Goal: Task Accomplishment & Management: Complete application form

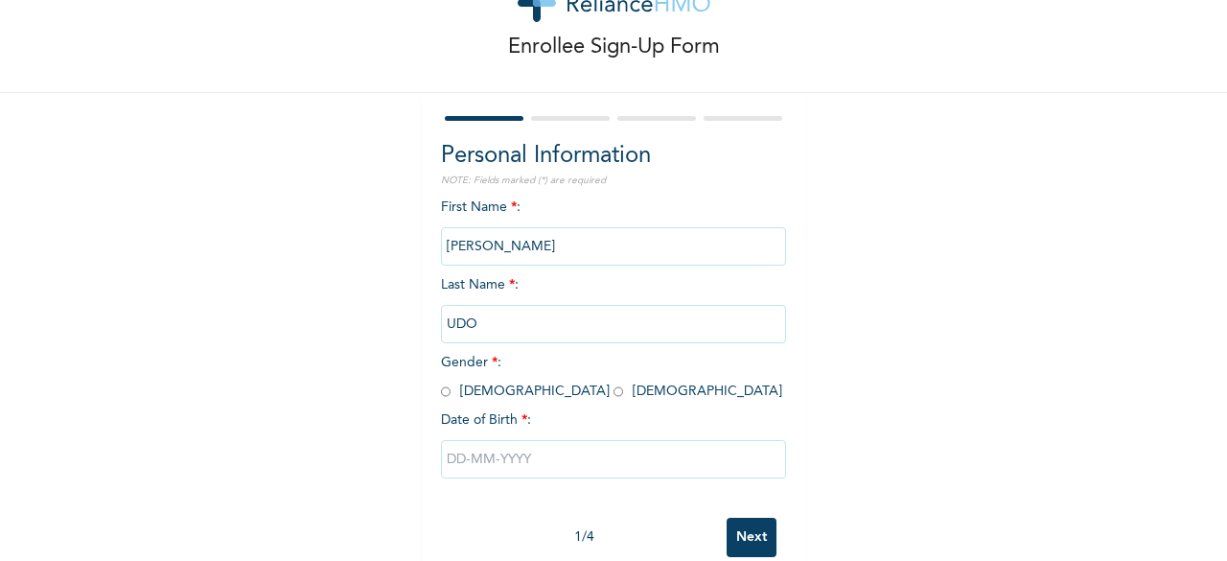
scroll to position [115, 0]
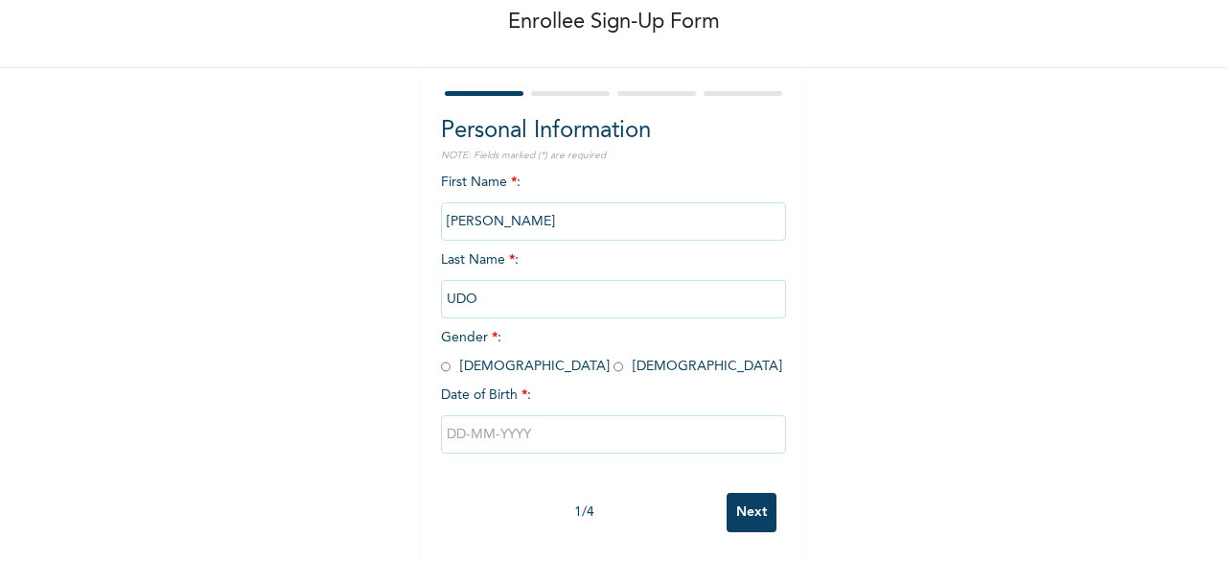
click at [441, 358] on input "radio" at bounding box center [446, 367] width 10 height 18
radio input "true"
click at [527, 423] on input "text" at bounding box center [613, 434] width 345 height 38
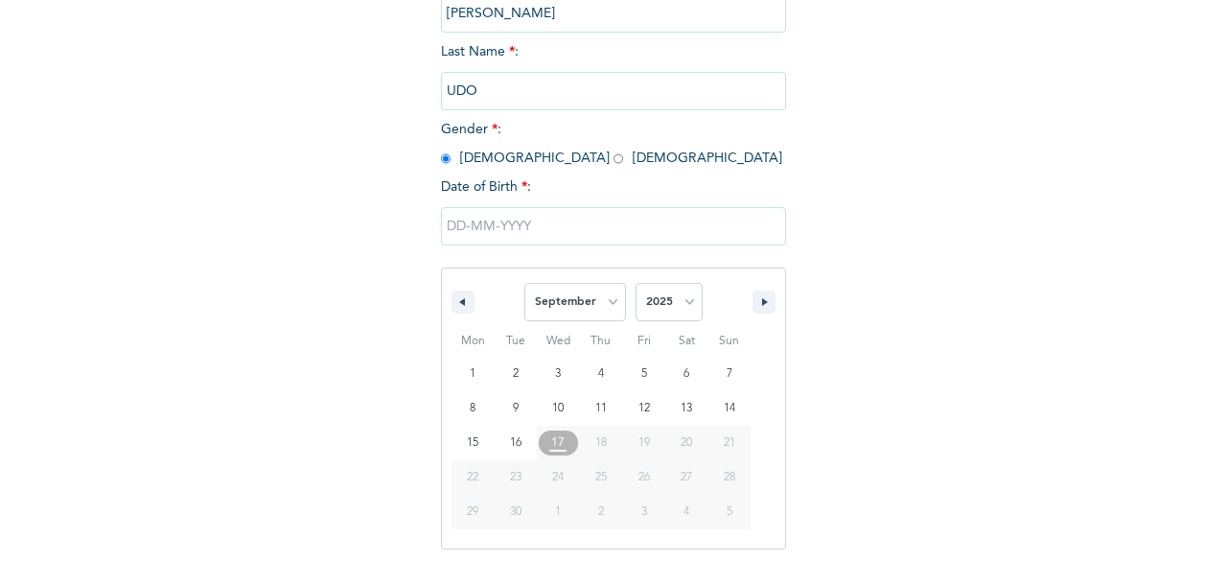
scroll to position [312, 0]
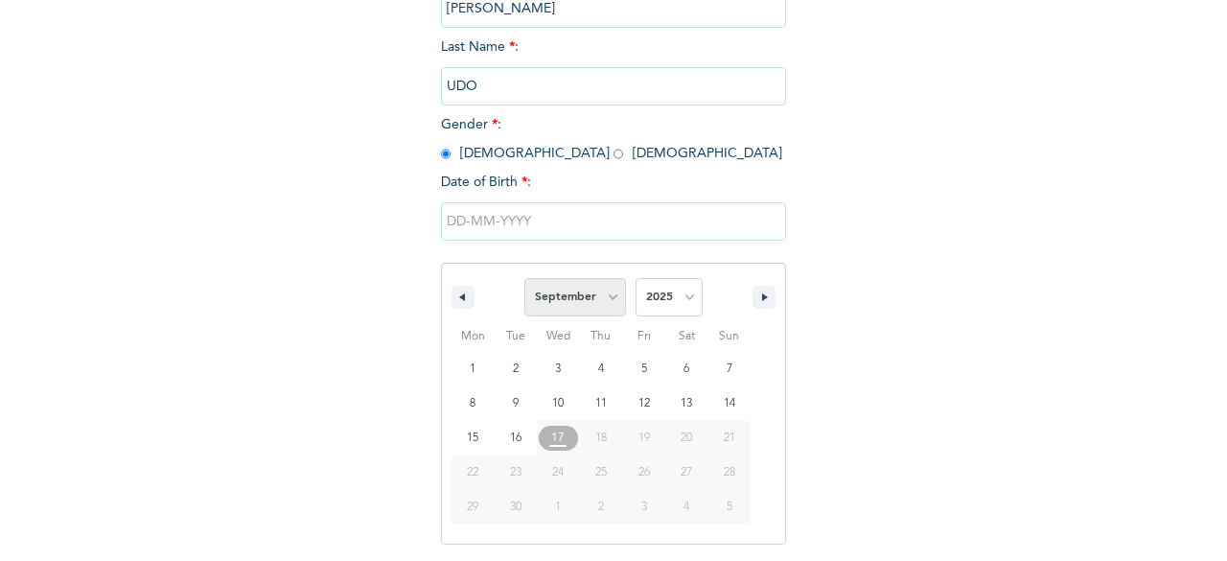
click at [600, 301] on select "January February March April May June July August September October November De…" at bounding box center [575, 297] width 102 height 38
select select "7"
click at [524, 280] on select "January February March April May June July August September October November De…" at bounding box center [575, 297] width 102 height 38
click at [671, 305] on select "2025 2024 2023 2022 2021 2020 2019 2018 2017 2016 2015 2014 2013 2012 2011 2010…" at bounding box center [669, 297] width 67 height 38
click at [636, 280] on select "2025 2024 2023 2022 2021 2020 2019 2018 2017 2016 2015 2014 2013 2012 2011 2010…" at bounding box center [669, 297] width 67 height 38
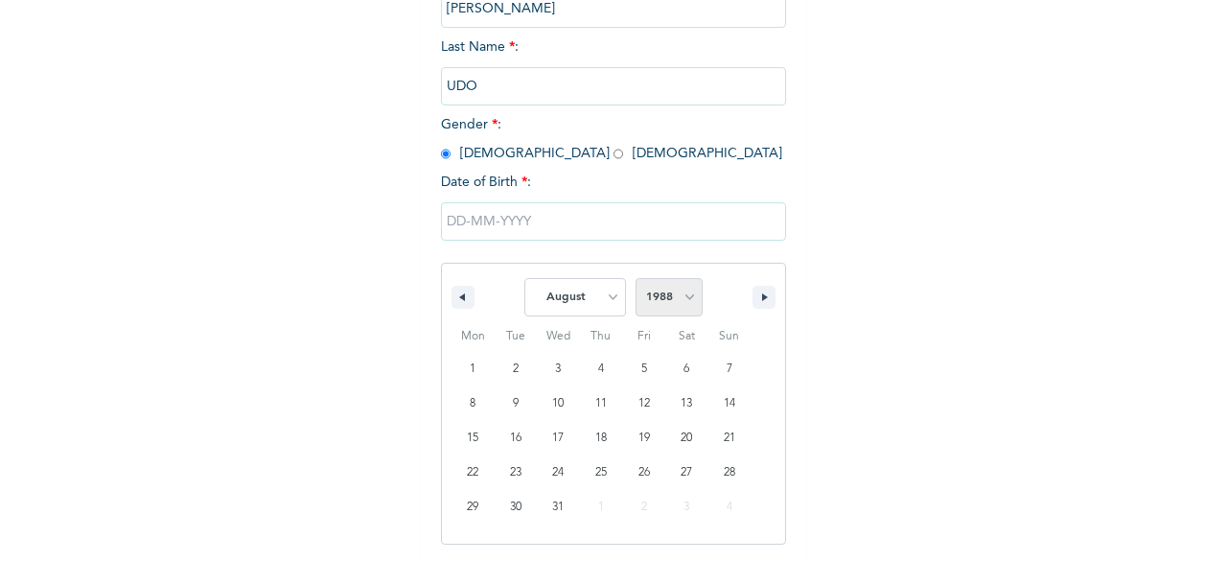
click at [678, 303] on select "2025 2024 2023 2022 2021 2020 2019 2018 2017 2016 2015 2014 2013 2012 2011 2010…" at bounding box center [669, 297] width 67 height 38
select select "1987"
click at [636, 280] on select "2025 2024 2023 2022 2021 2020 2019 2018 2017 2016 2015 2014 2013 2012 2011 2010…" at bounding box center [669, 297] width 67 height 38
type input "[DATE]"
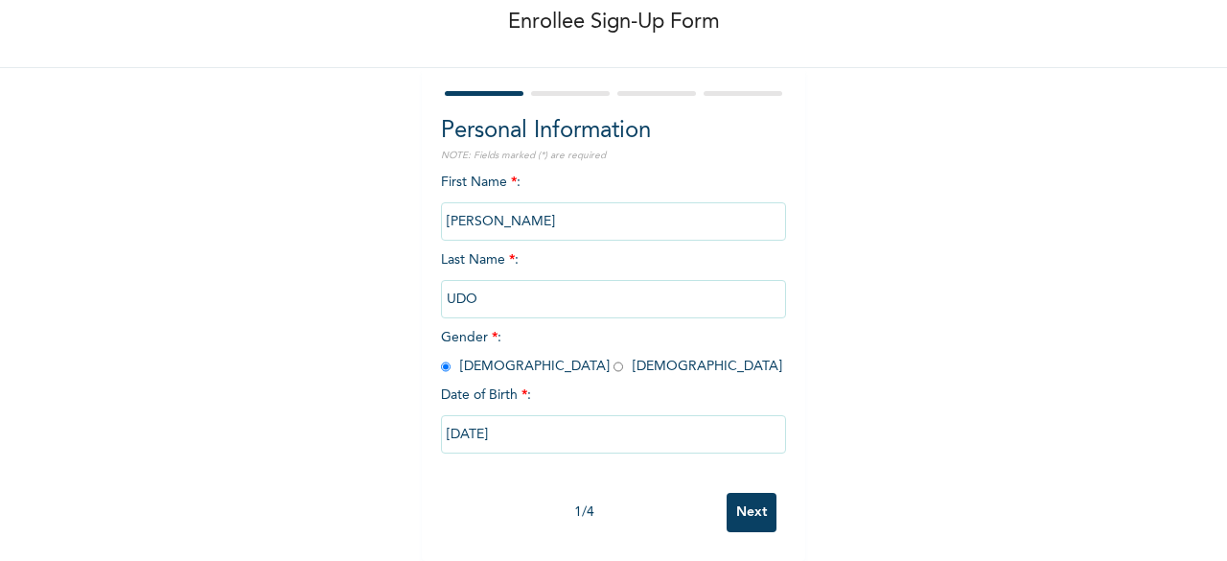
scroll to position [115, 0]
click at [755, 500] on input "Next" at bounding box center [752, 512] width 50 height 39
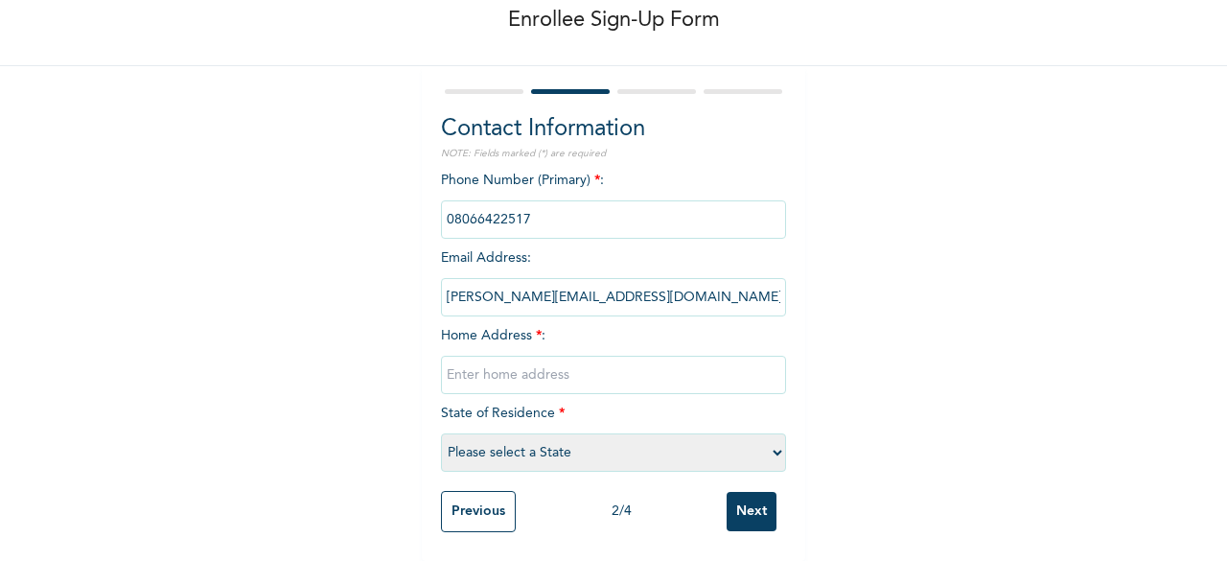
click at [585, 356] on input "text" at bounding box center [613, 375] width 345 height 38
type input "14 [PERSON_NAME] street adeba, ibeju lekki"
click at [746, 446] on select "Please select a State [PERSON_NAME] (FCT) [PERSON_NAME] Ibom [GEOGRAPHIC_DATA] …" at bounding box center [613, 452] width 345 height 38
select select "25"
click at [441, 433] on select "Please select a State [PERSON_NAME] (FCT) [PERSON_NAME] Ibom [GEOGRAPHIC_DATA] …" at bounding box center [613, 452] width 345 height 38
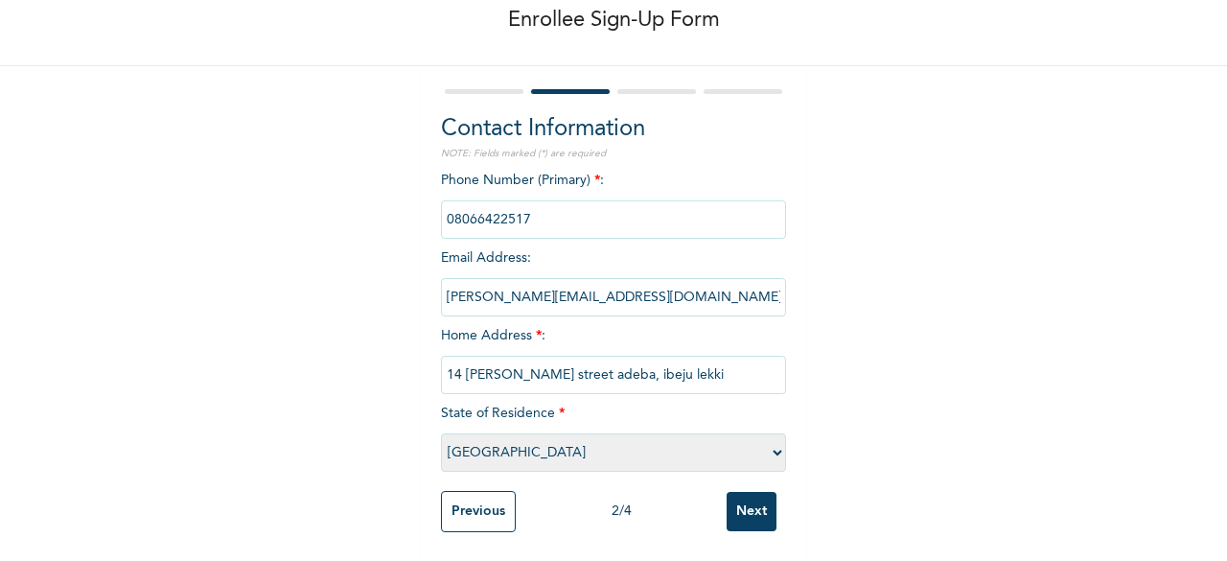
click at [742, 492] on input "Next" at bounding box center [752, 511] width 50 height 39
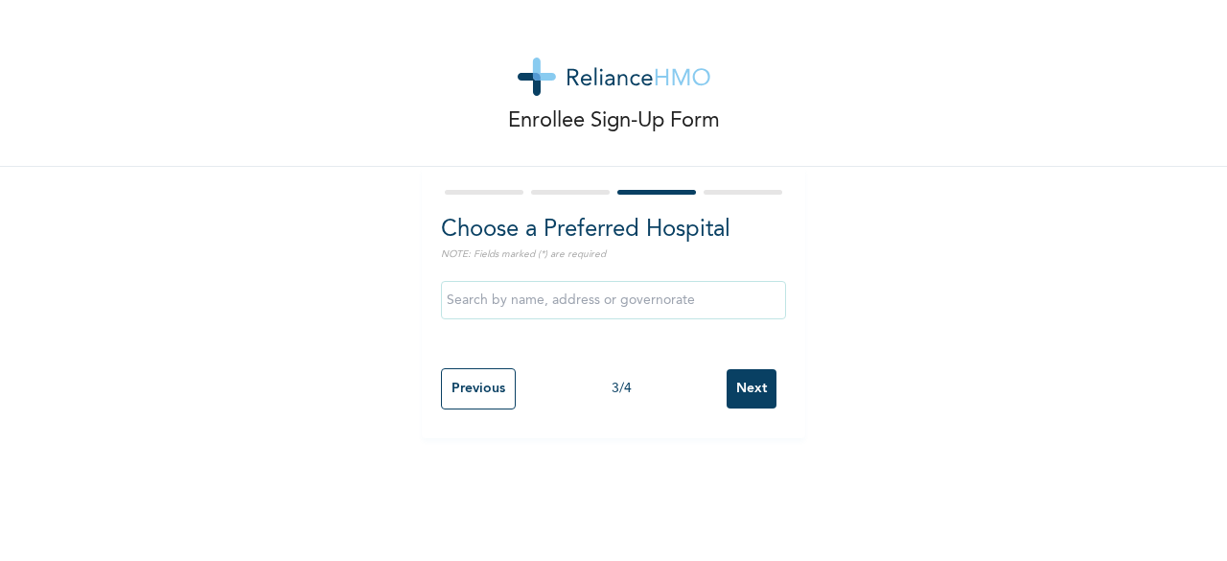
click at [681, 301] on input "text" at bounding box center [613, 300] width 345 height 38
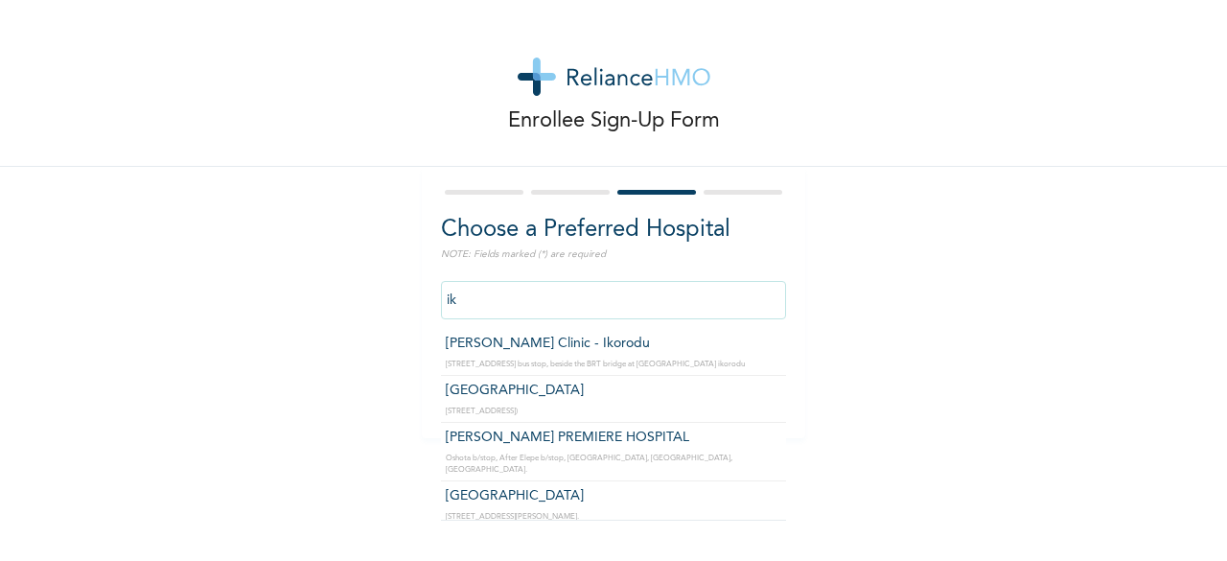
type input "i"
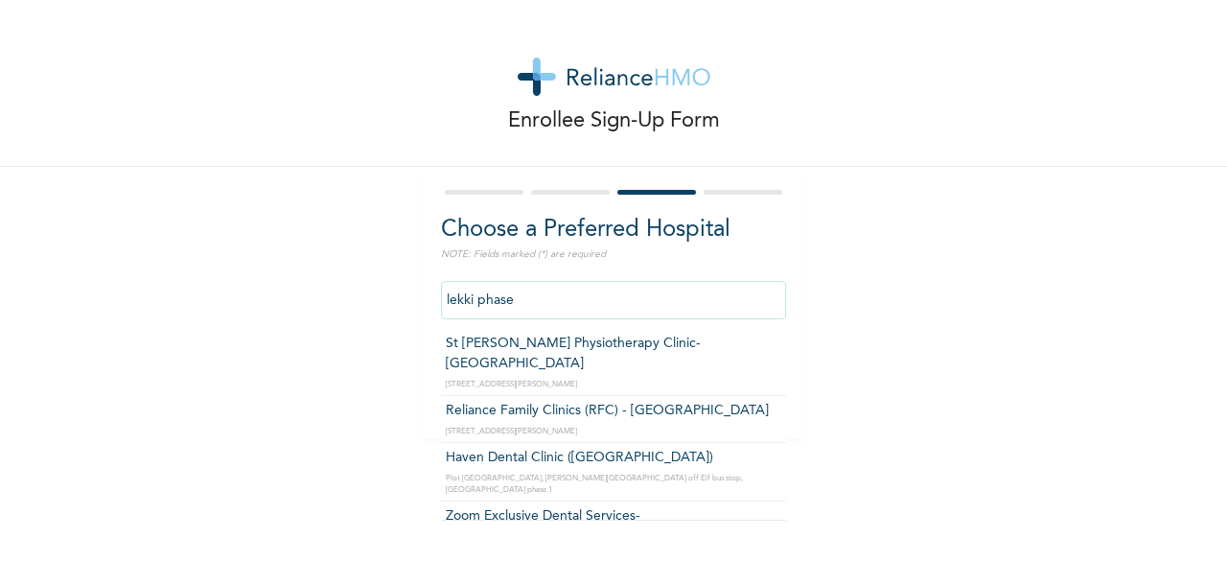
type input "Reliance Family Clinics (RFC) - [GEOGRAPHIC_DATA]"
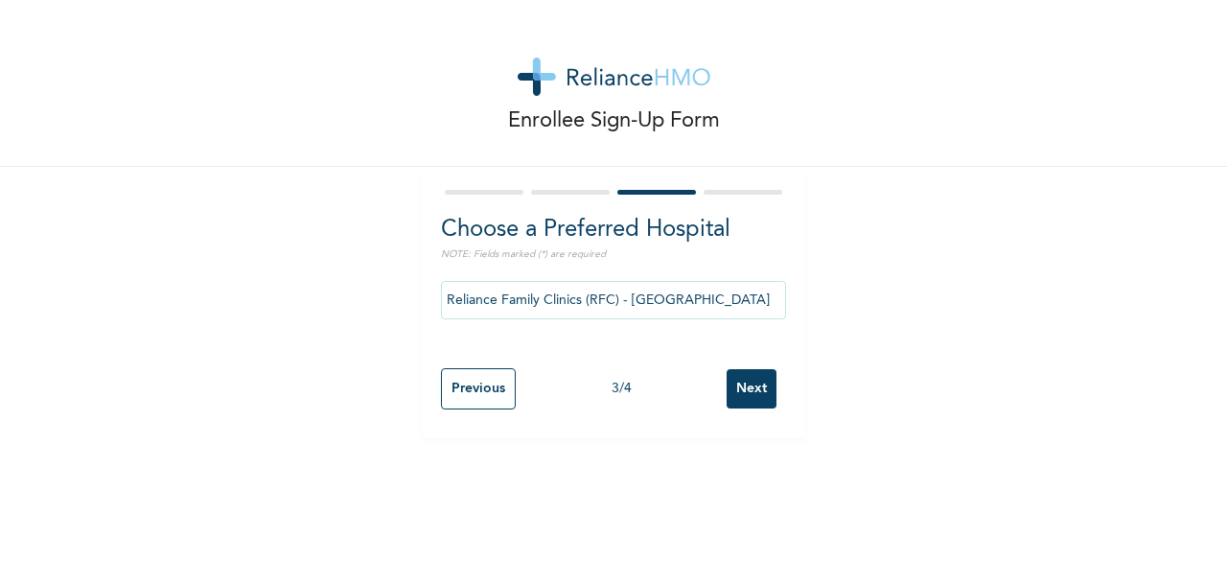
click at [755, 389] on input "Next" at bounding box center [752, 388] width 50 height 39
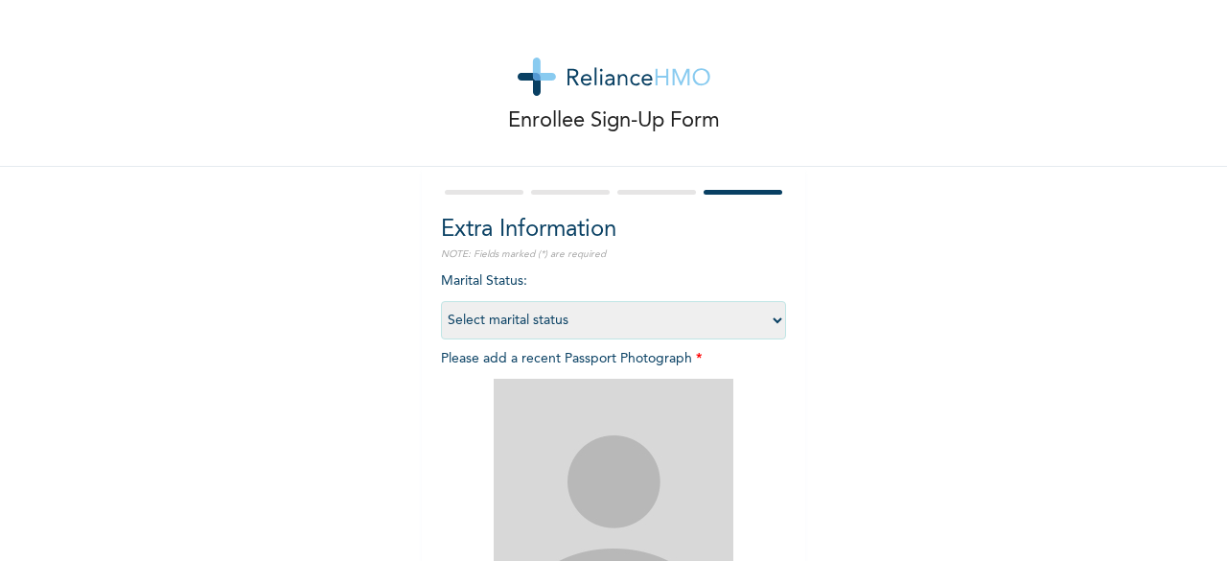
click at [764, 322] on select "Select marital status [DEMOGRAPHIC_DATA] Married [DEMOGRAPHIC_DATA] Widow/[DEMO…" at bounding box center [613, 320] width 345 height 38
select select "2"
click at [441, 301] on select "Select marital status [DEMOGRAPHIC_DATA] Married [DEMOGRAPHIC_DATA] Widow/[DEMO…" at bounding box center [613, 320] width 345 height 38
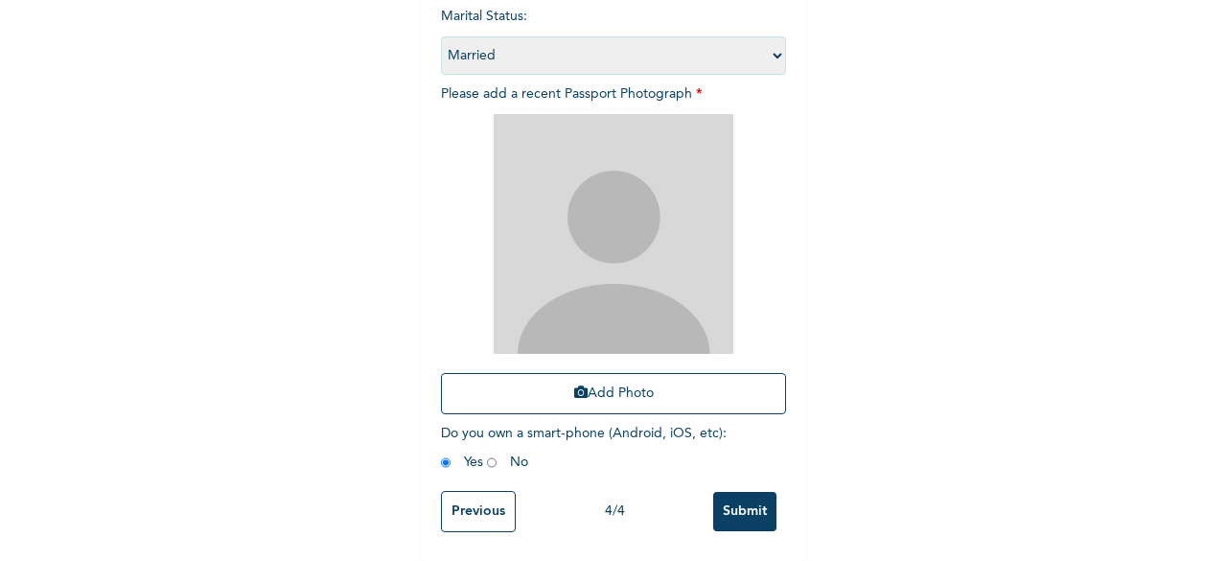
scroll to position [276, 0]
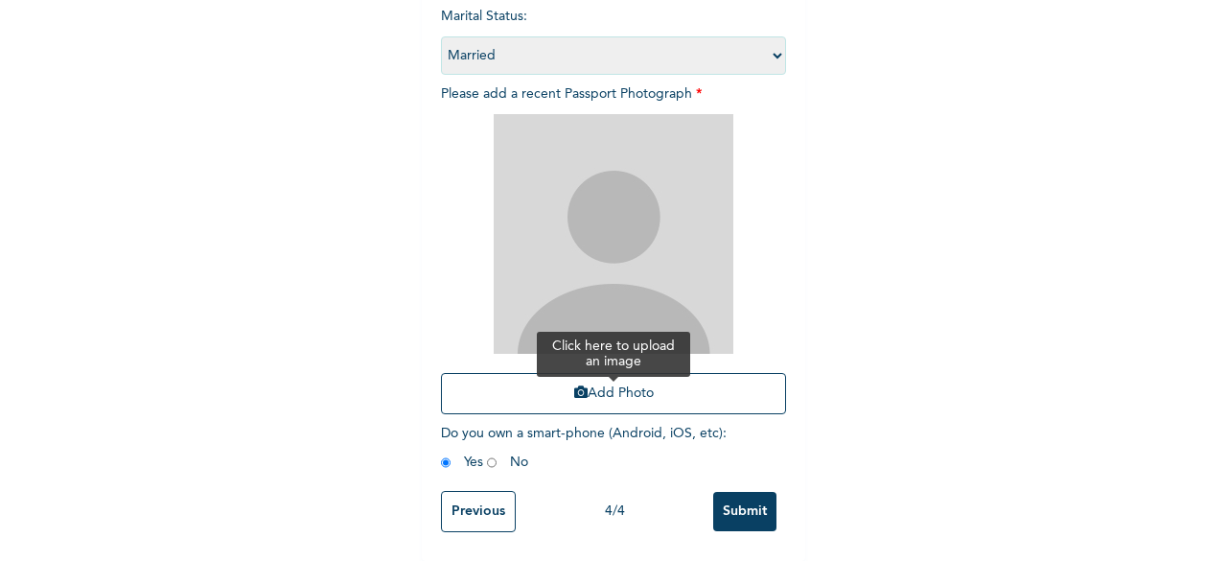
click at [679, 383] on button "Add Photo" at bounding box center [613, 393] width 345 height 41
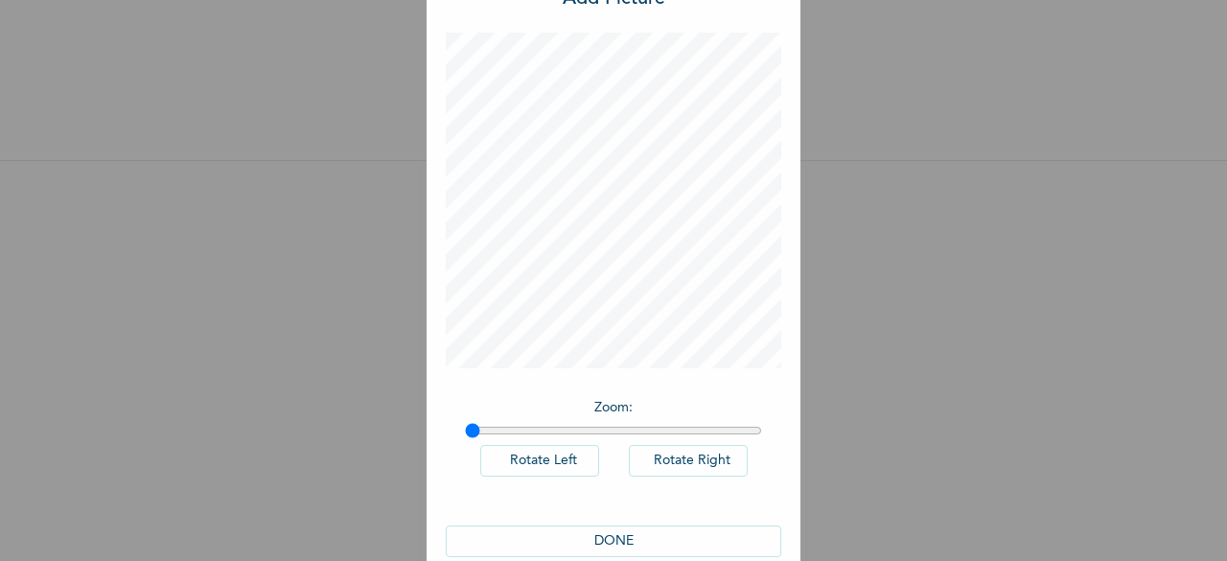
scroll to position [107, 0]
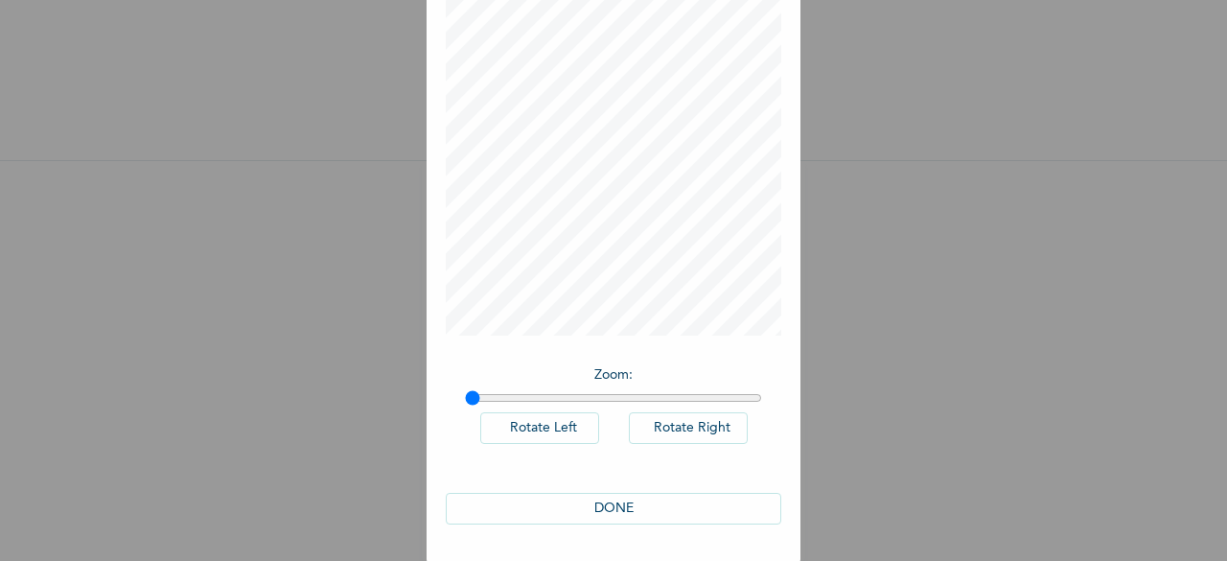
click at [640, 509] on button "DONE" at bounding box center [614, 509] width 336 height 32
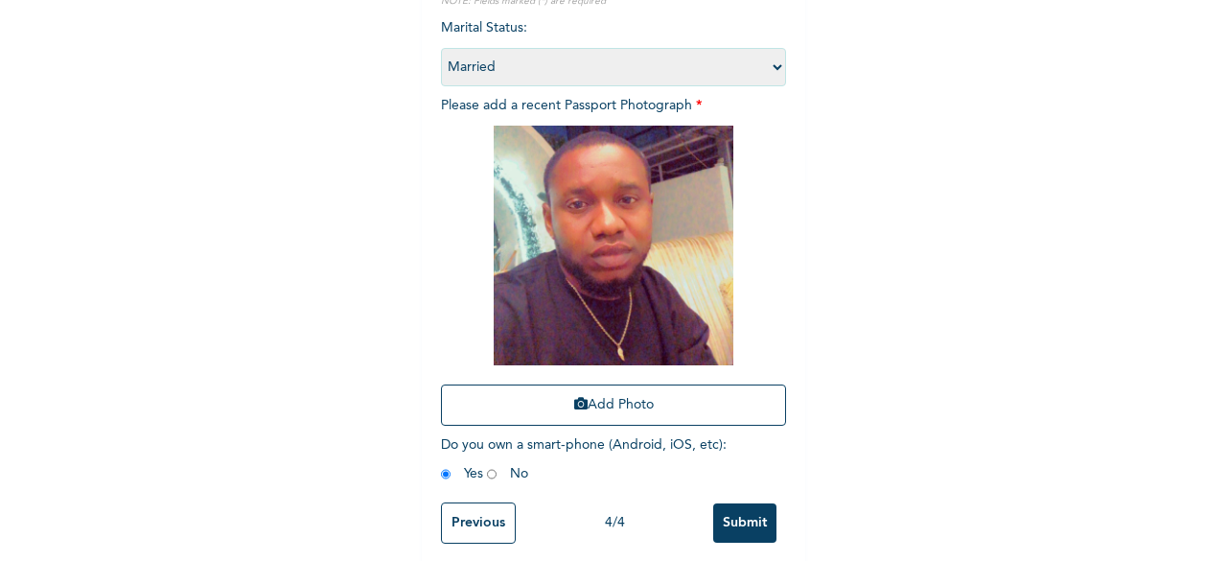
scroll to position [280, 0]
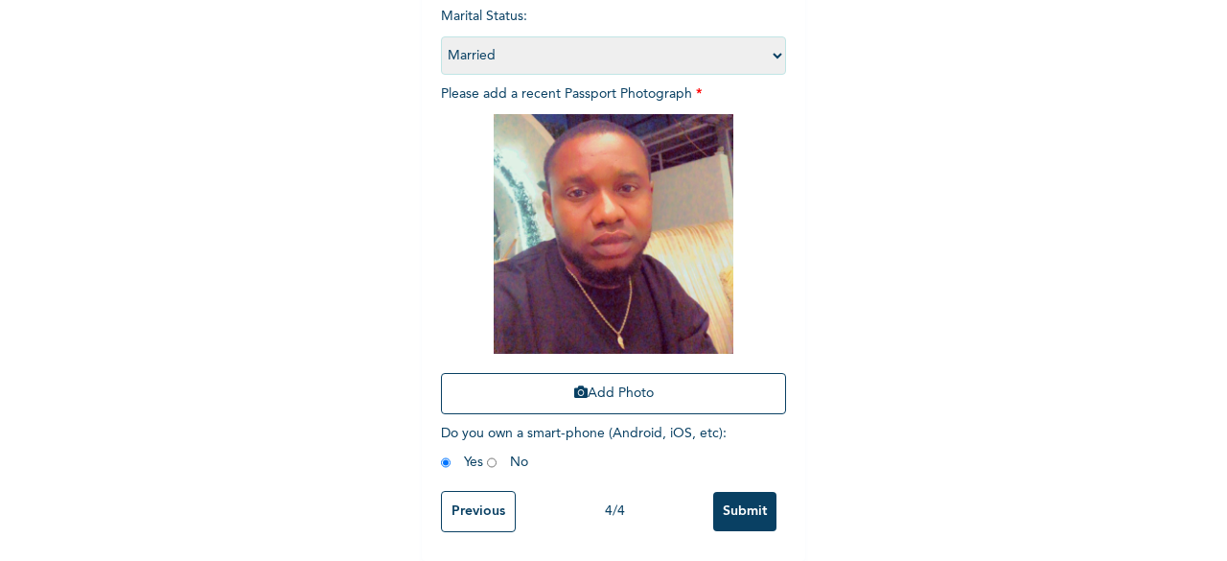
click at [747, 498] on input "Submit" at bounding box center [744, 511] width 63 height 39
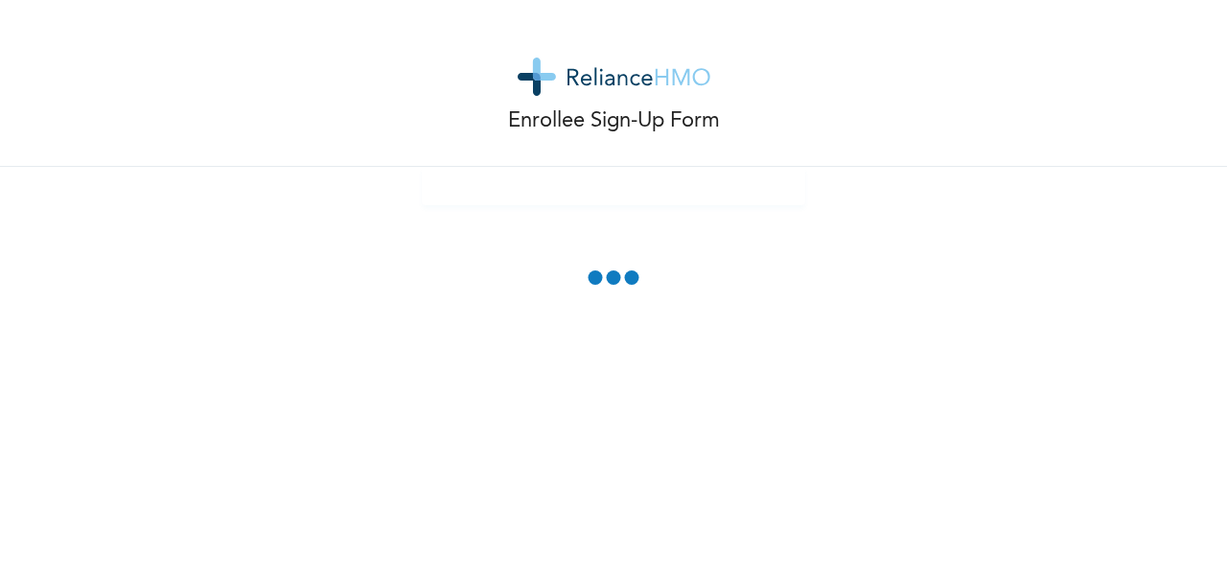
scroll to position [0, 0]
